Goal: Transaction & Acquisition: Purchase product/service

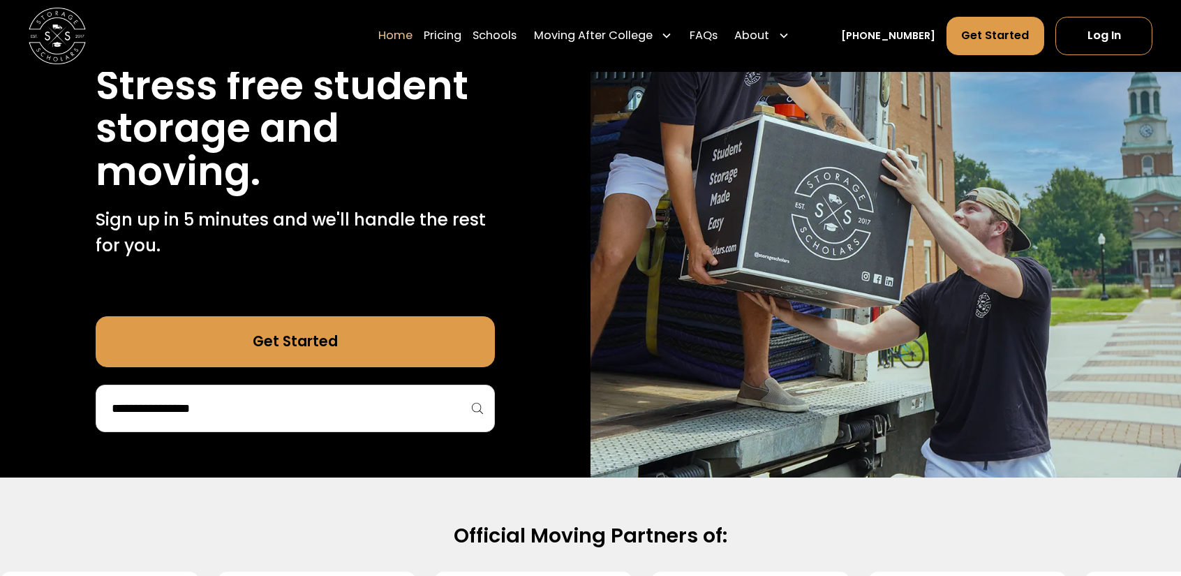
scroll to position [209, 0]
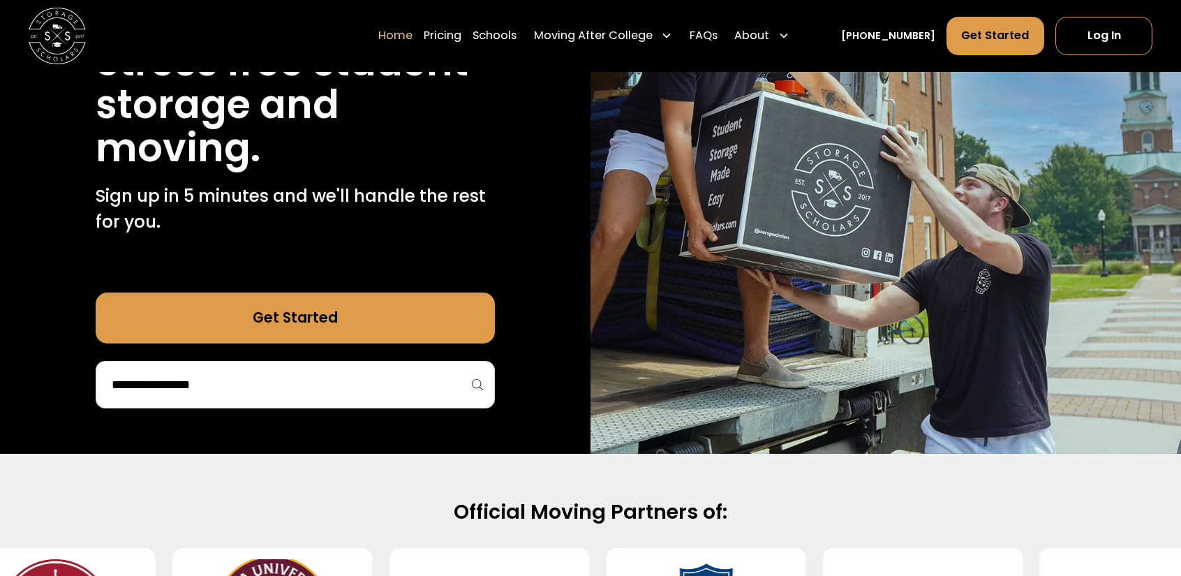
click at [264, 396] on input "search" at bounding box center [295, 385] width 370 height 24
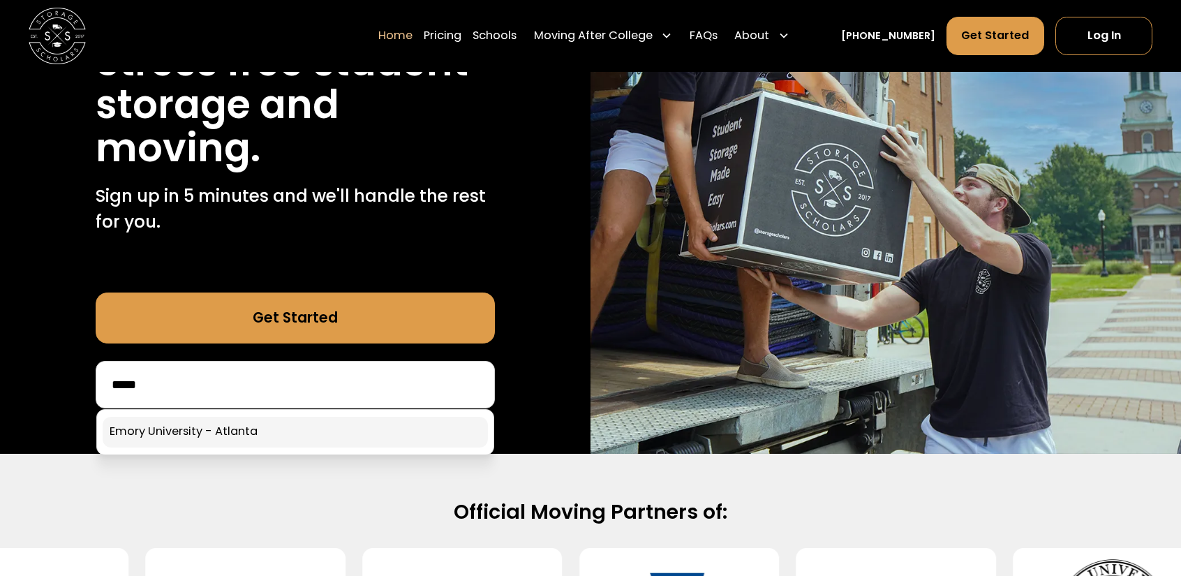
type input "*****"
click at [195, 422] on link at bounding box center [295, 432] width 385 height 31
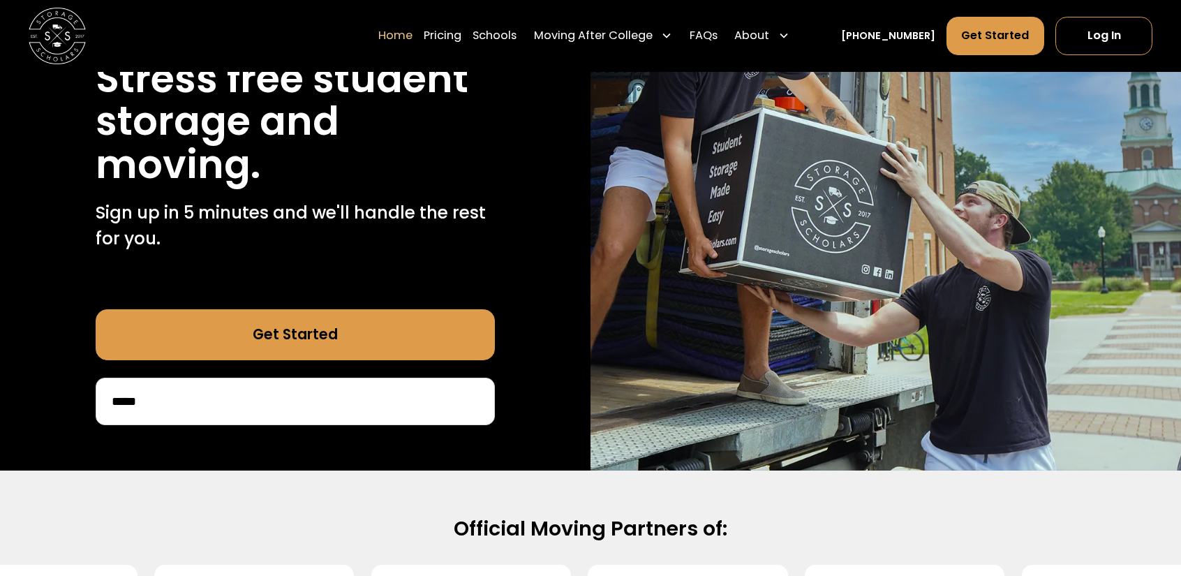
scroll to position [70, 0]
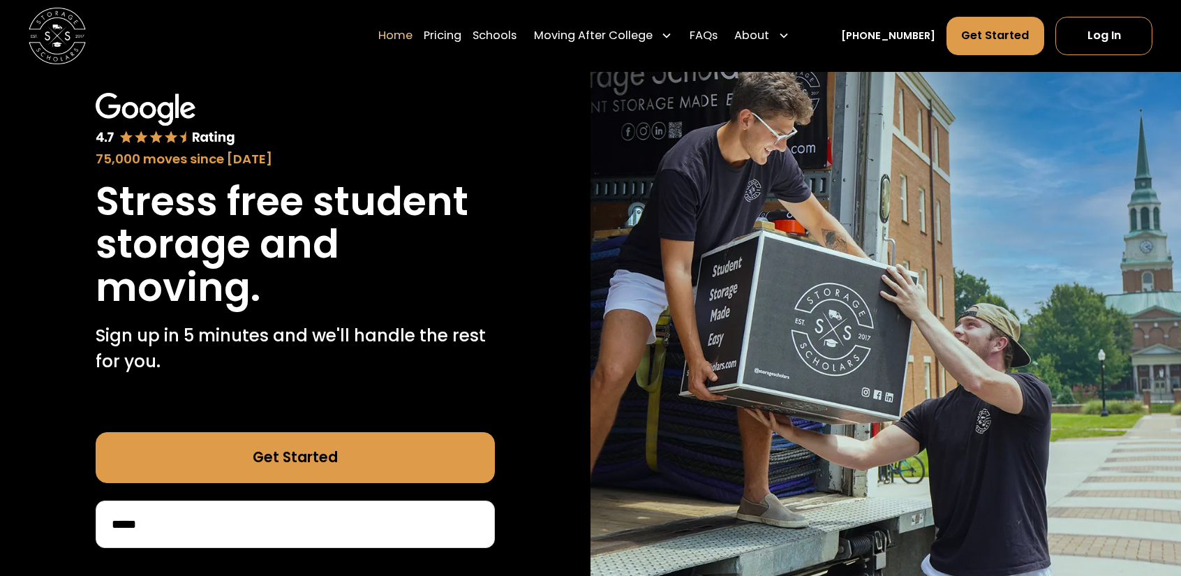
click at [285, 454] on link "Get Started" at bounding box center [295, 458] width 399 height 52
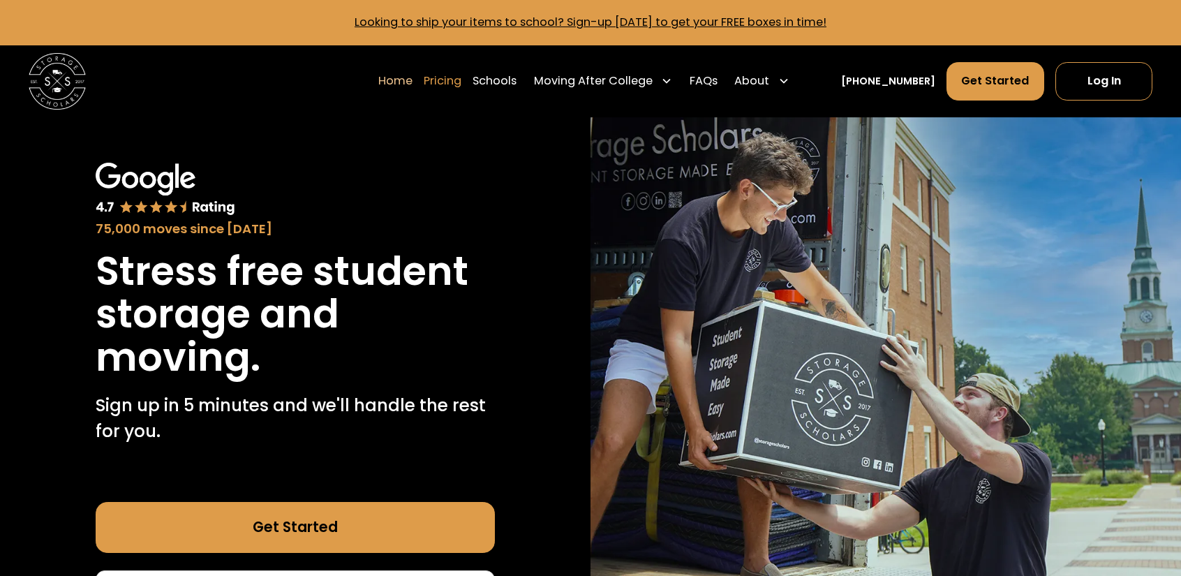
click at [461, 70] on link "Pricing" at bounding box center [443, 81] width 38 height 40
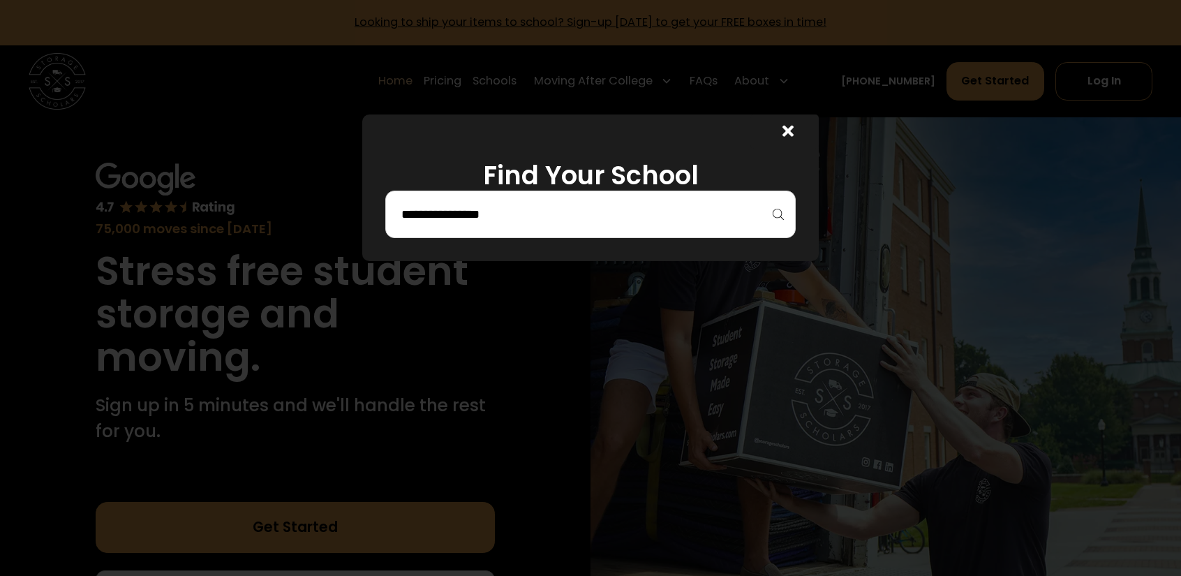
click at [604, 207] on input "search" at bounding box center [591, 214] width 382 height 24
click at [516, 217] on input "*****" at bounding box center [591, 214] width 382 height 24
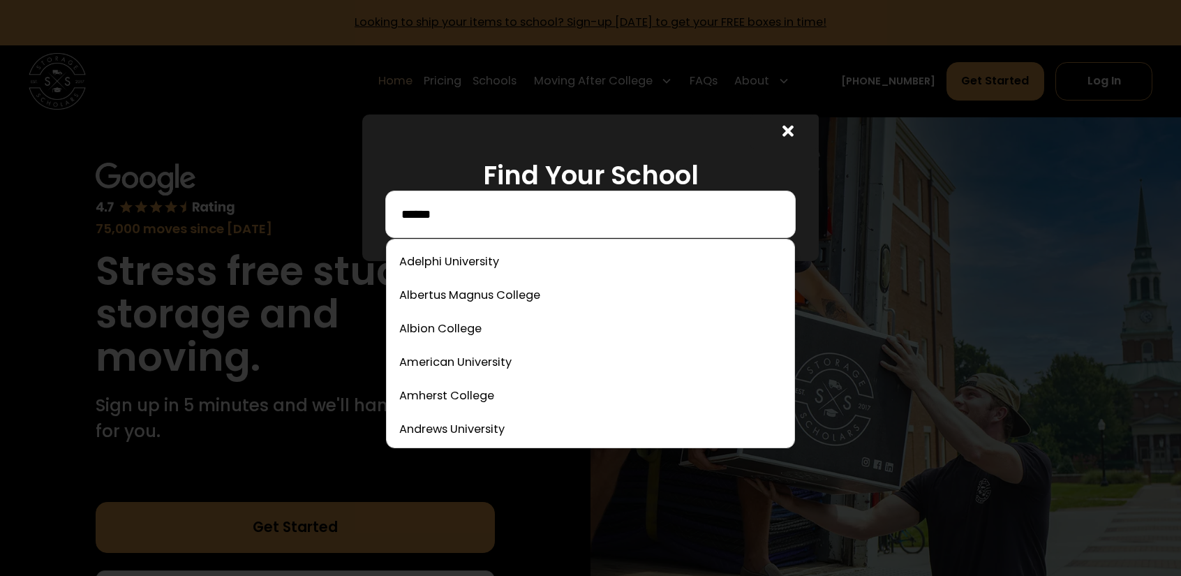
click at [493, 223] on input "*****" at bounding box center [591, 214] width 382 height 24
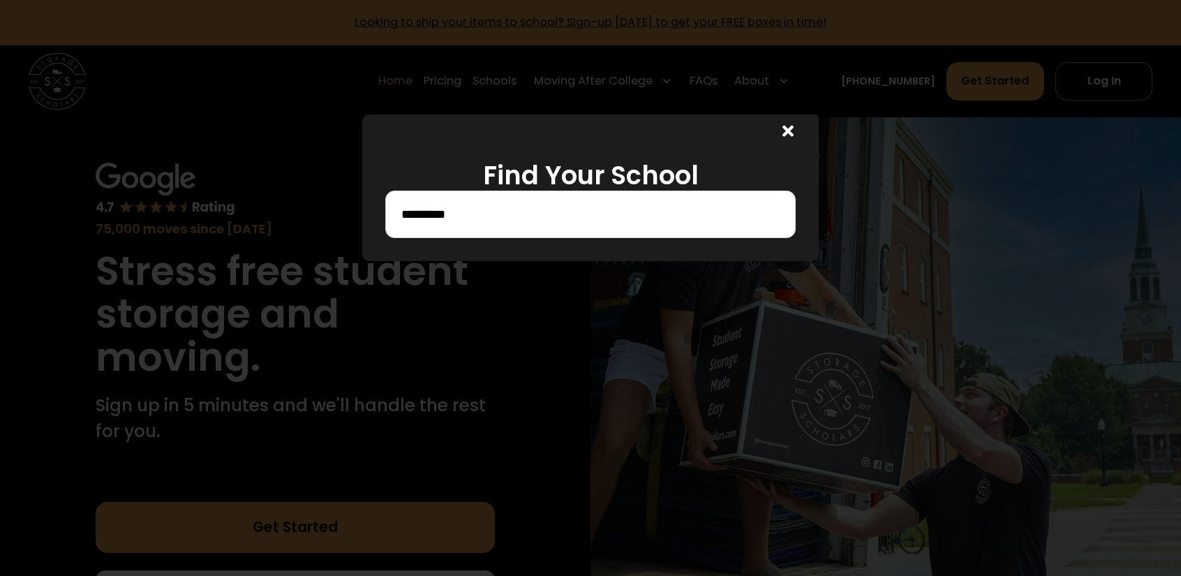
click at [771, 297] on div at bounding box center [590, 288] width 1181 height 576
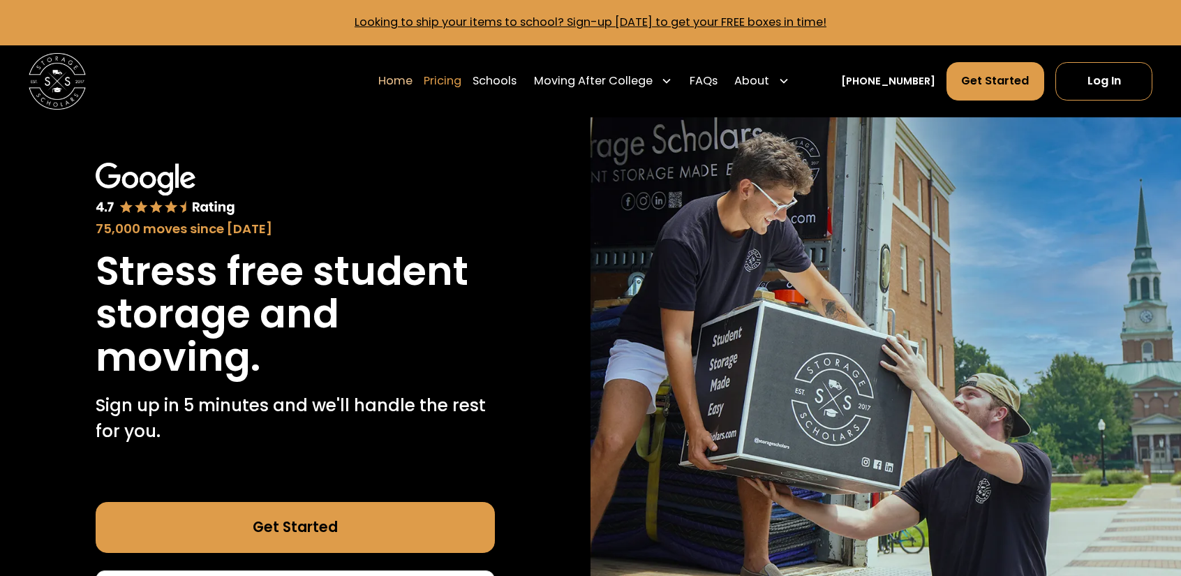
click at [457, 82] on link "Pricing" at bounding box center [443, 81] width 38 height 40
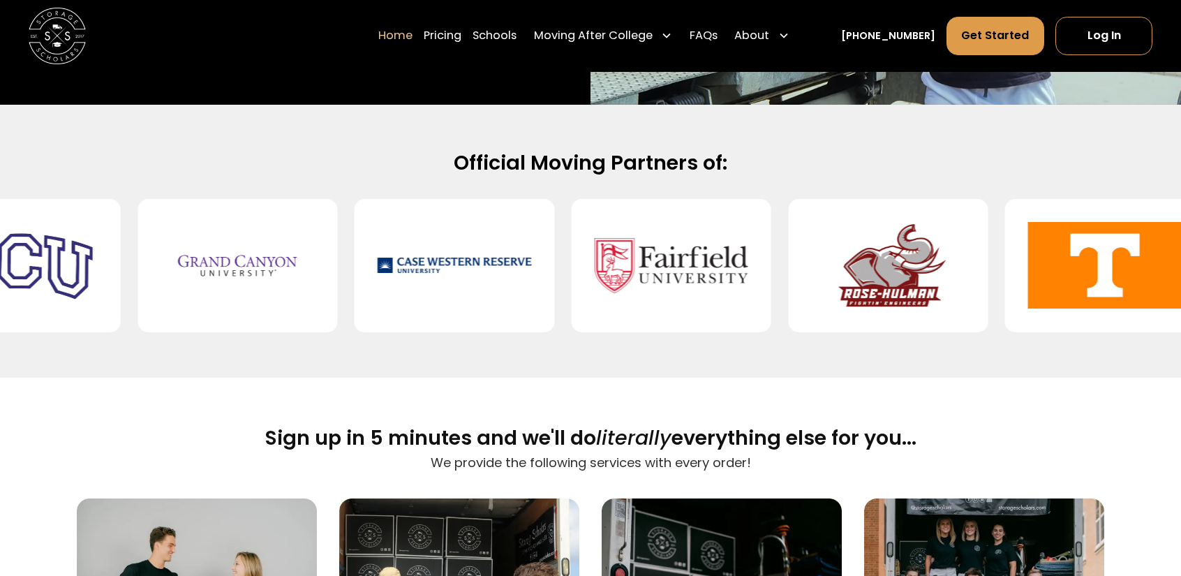
scroll to position [837, 0]
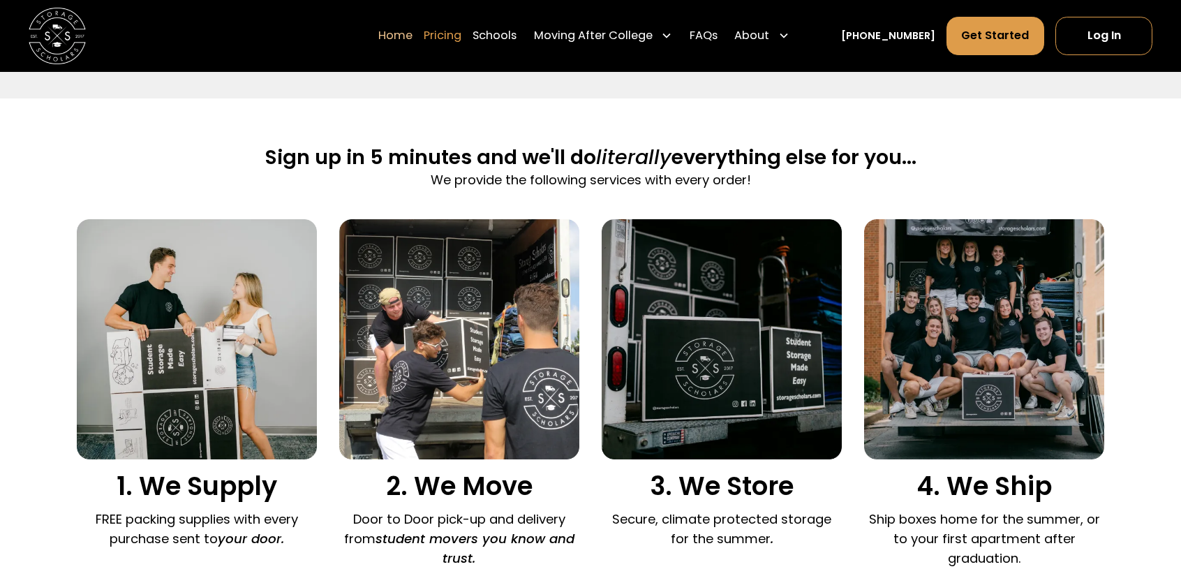
click at [461, 34] on link "Pricing" at bounding box center [443, 35] width 38 height 40
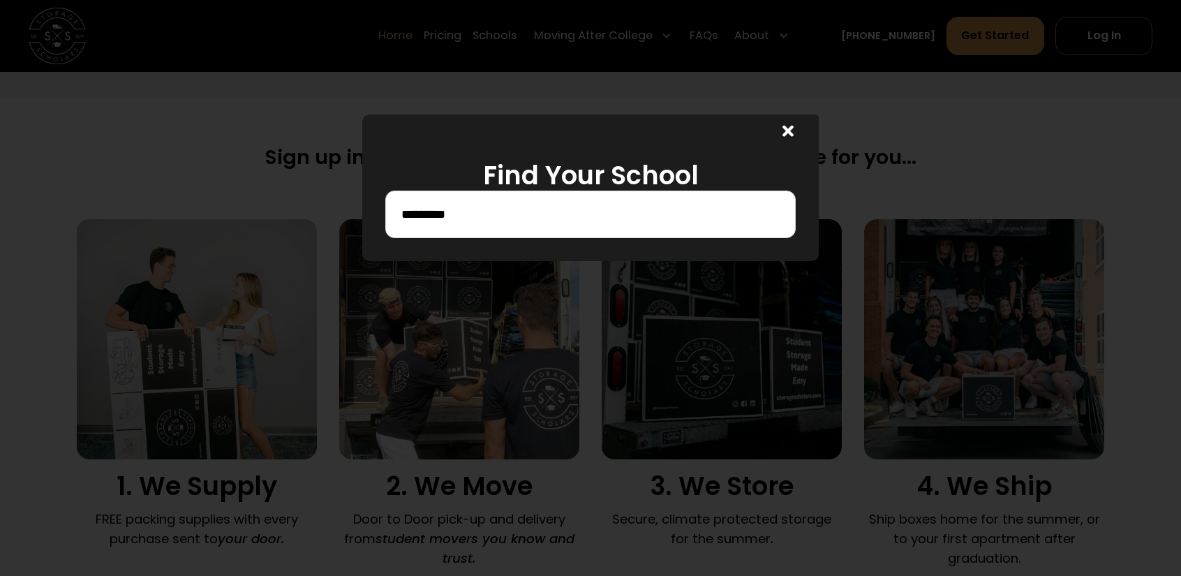
click at [557, 203] on input "*********" at bounding box center [591, 214] width 382 height 24
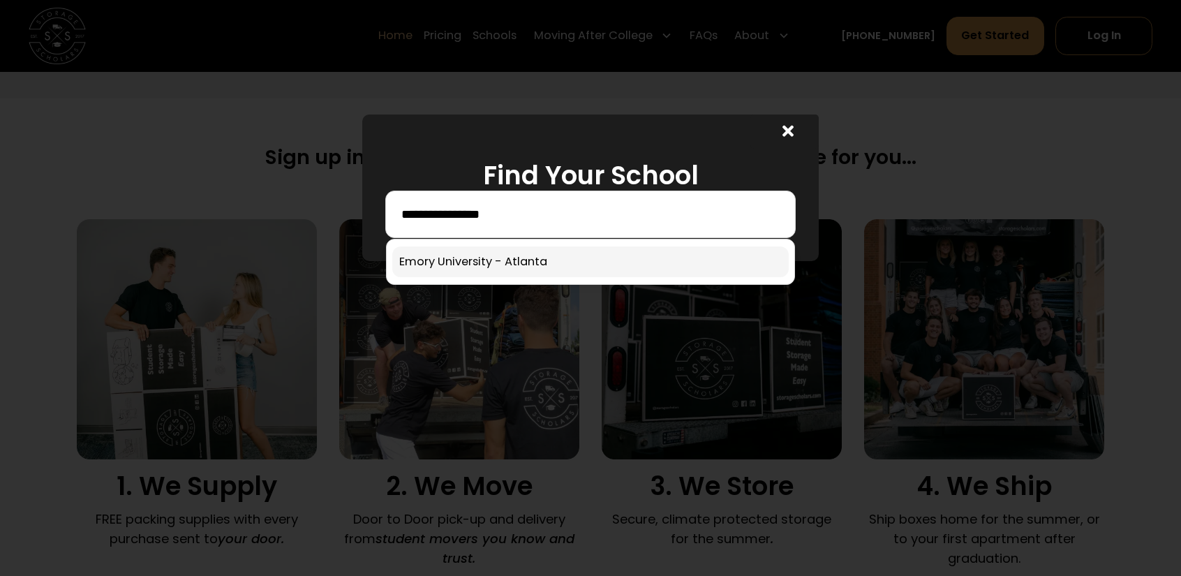
type input "**********"
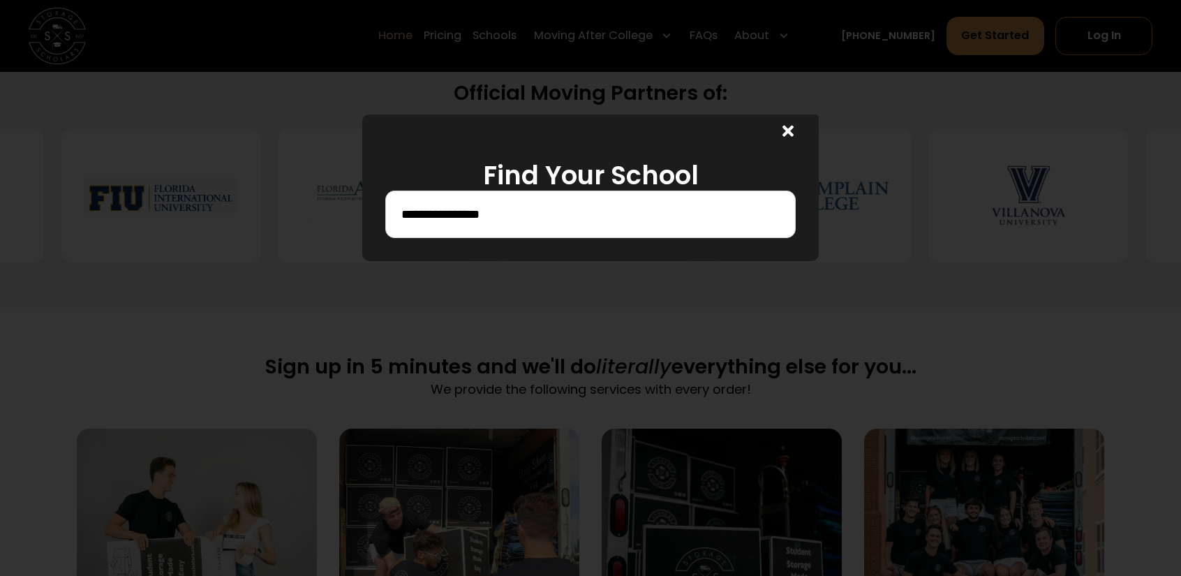
scroll to position [558, 0]
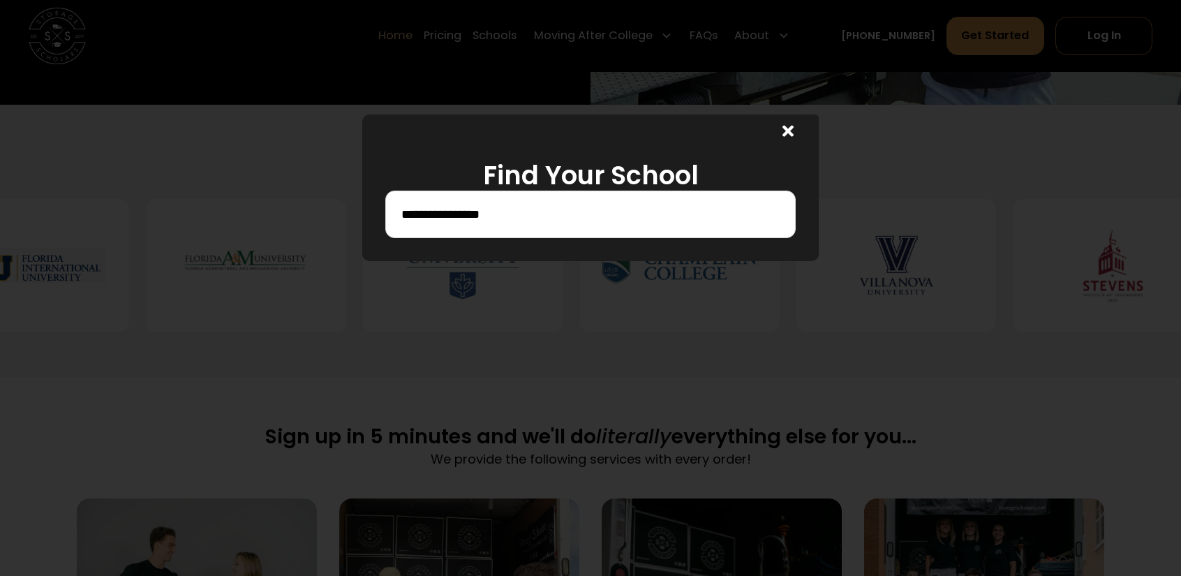
click at [793, 136] on icon at bounding box center [787, 131] width 11 height 17
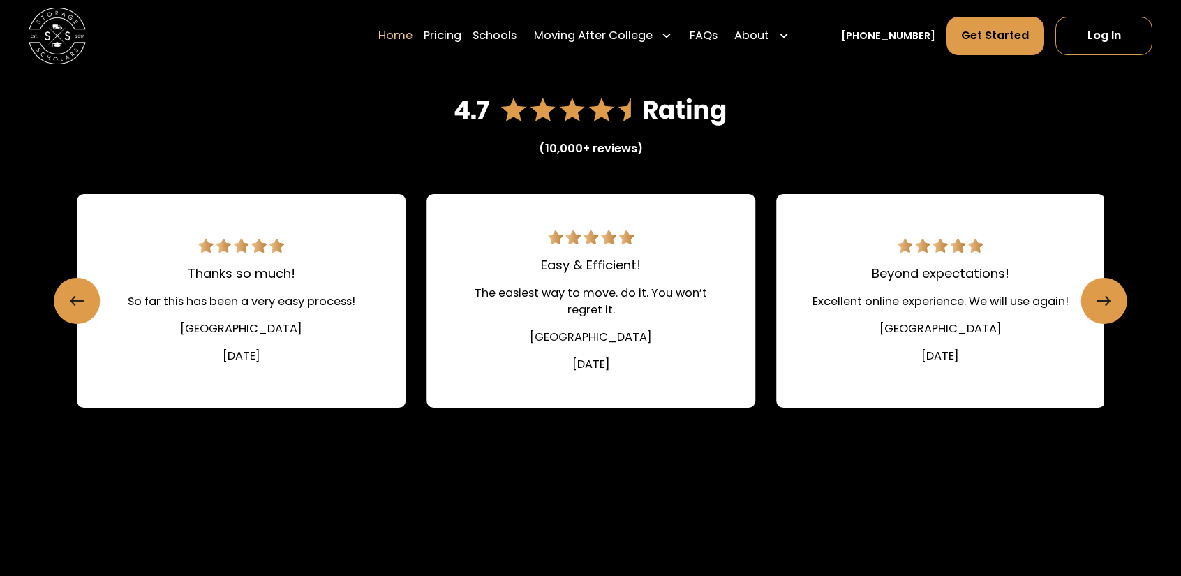
scroll to position [2024, 0]
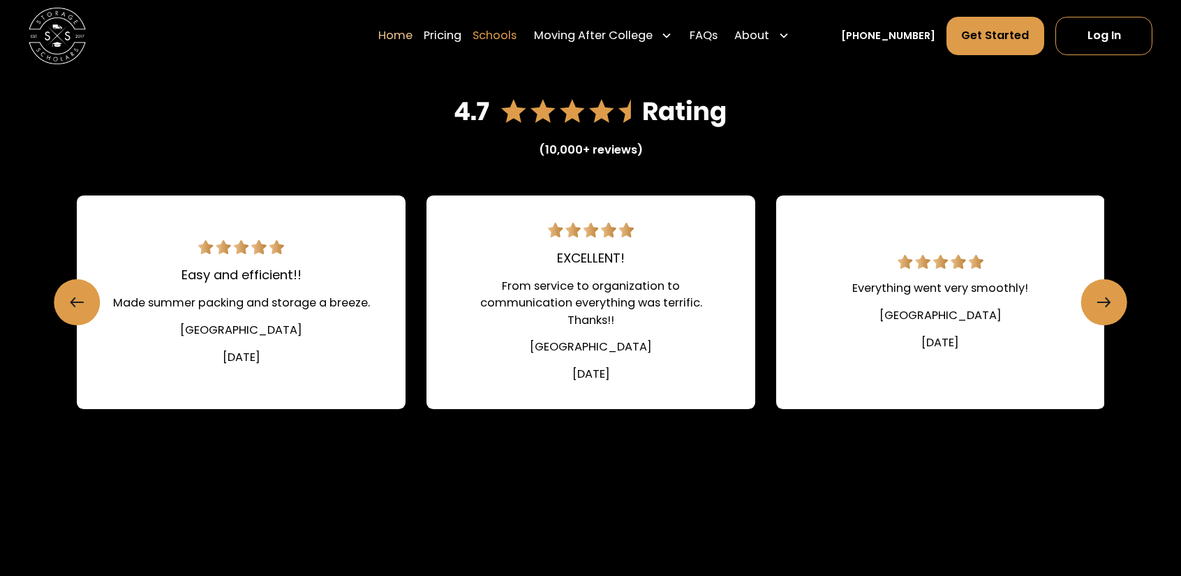
click at [516, 33] on link "Schools" at bounding box center [494, 35] width 44 height 40
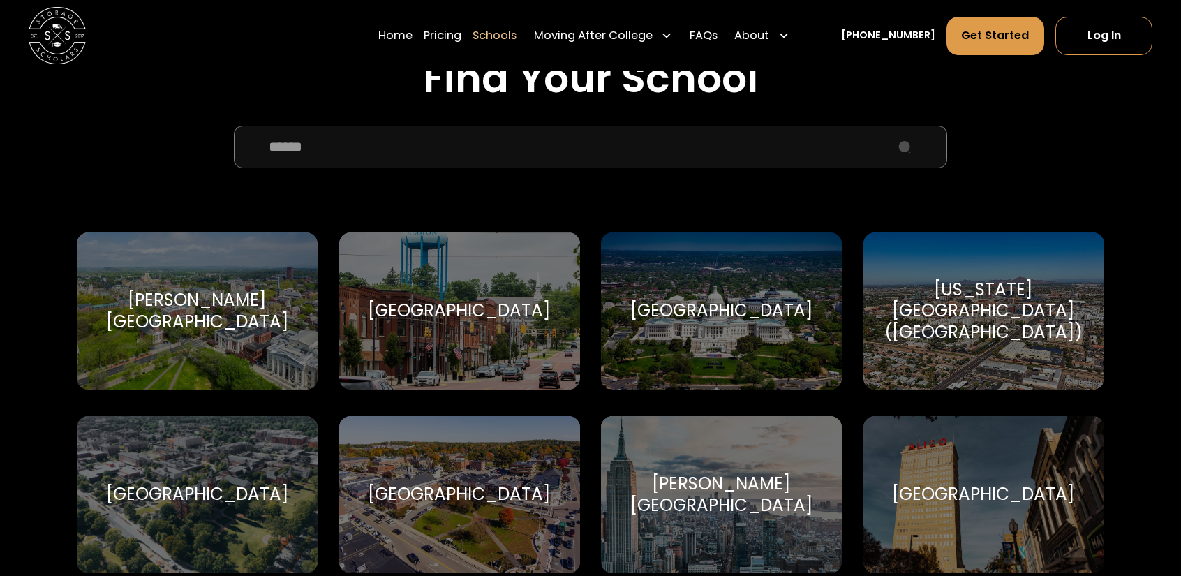
scroll to position [488, 0]
click at [590, 147] on input "School Select Form" at bounding box center [590, 148] width 713 height 43
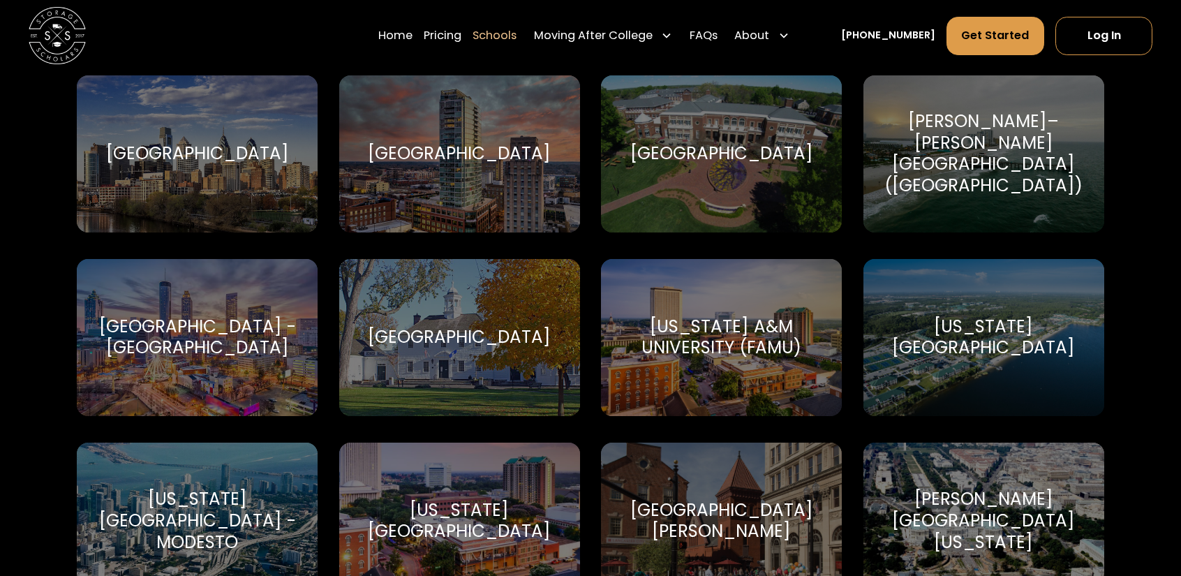
scroll to position [2303, 0]
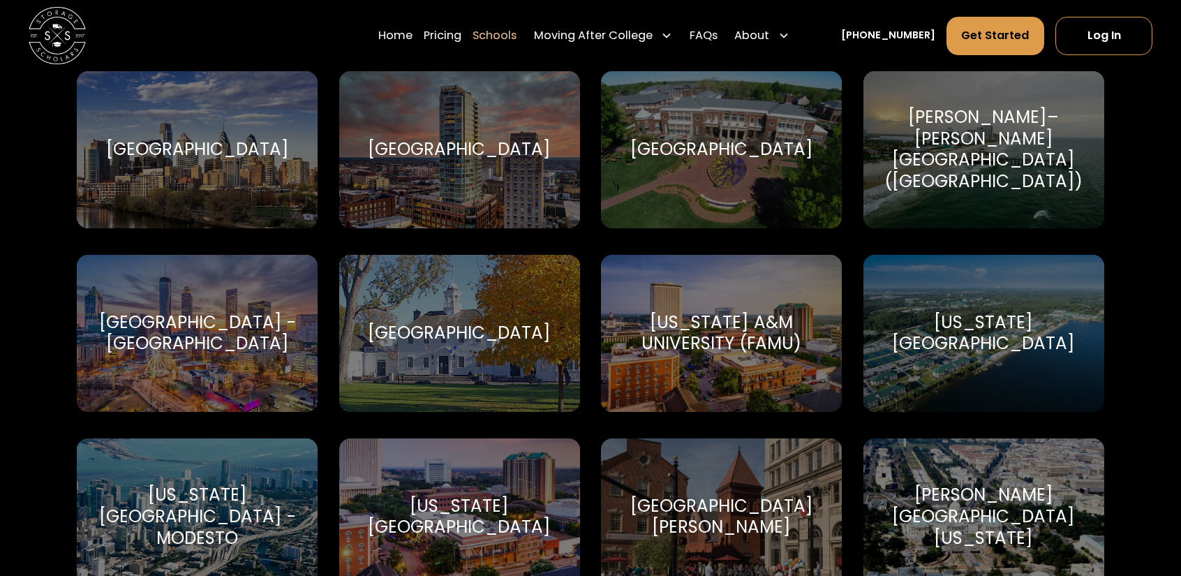
click at [241, 326] on div "Emory University - Atlanta" at bounding box center [197, 333] width 207 height 43
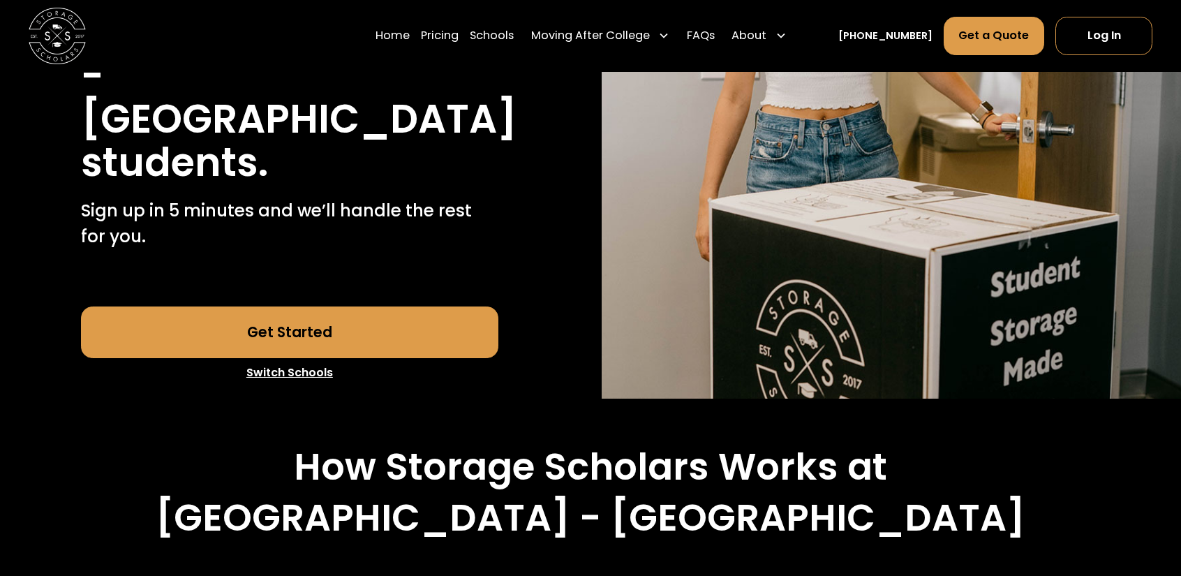
scroll to position [349, 0]
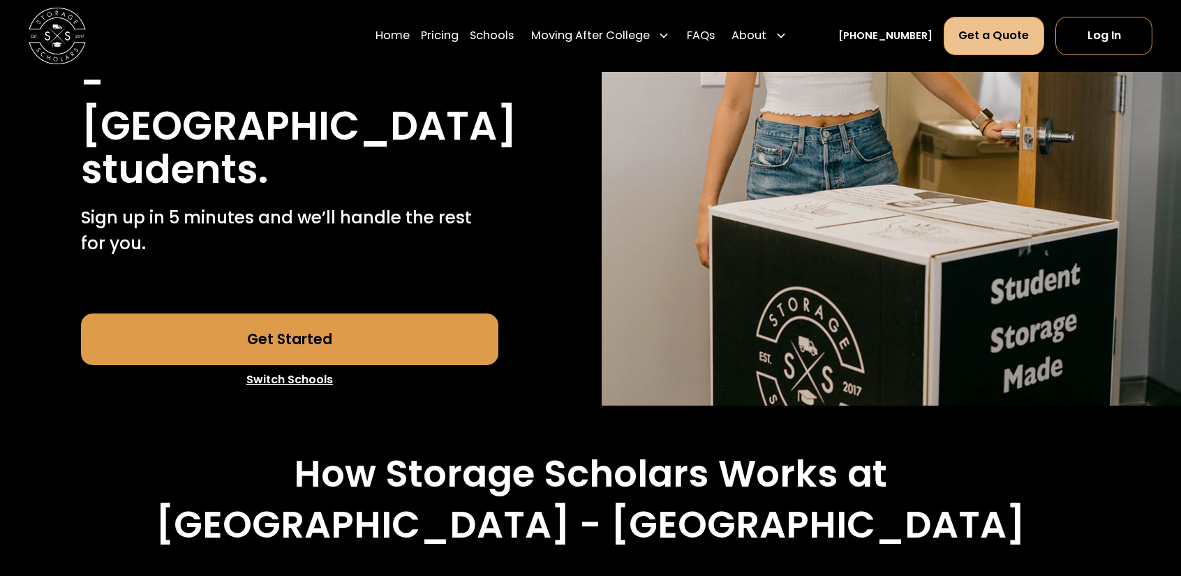
click at [967, 35] on link "Get a Quote" at bounding box center [993, 36] width 100 height 38
